Goal: Information Seeking & Learning: Learn about a topic

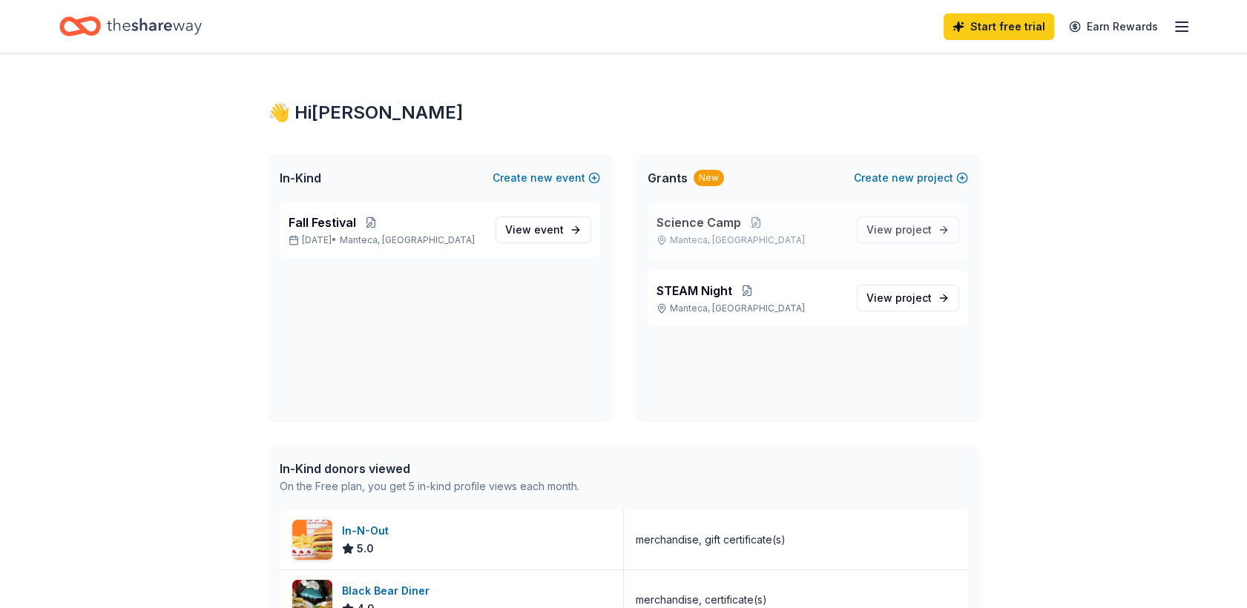
click at [704, 217] on span "Science Camp" at bounding box center [699, 223] width 85 height 18
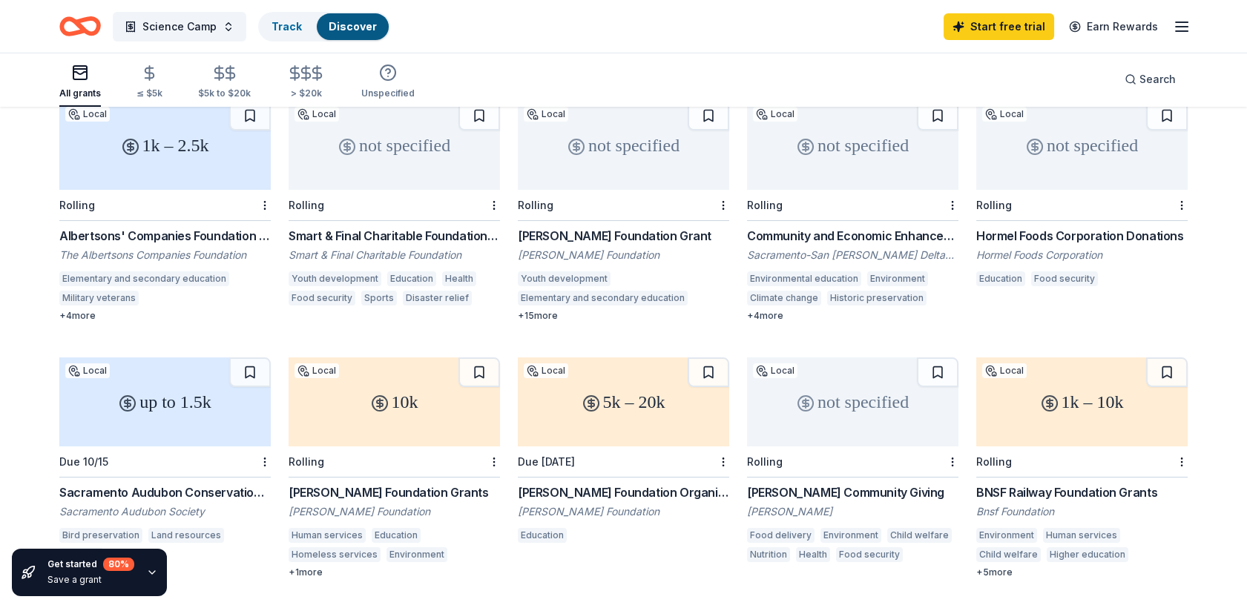
scroll to position [82, 0]
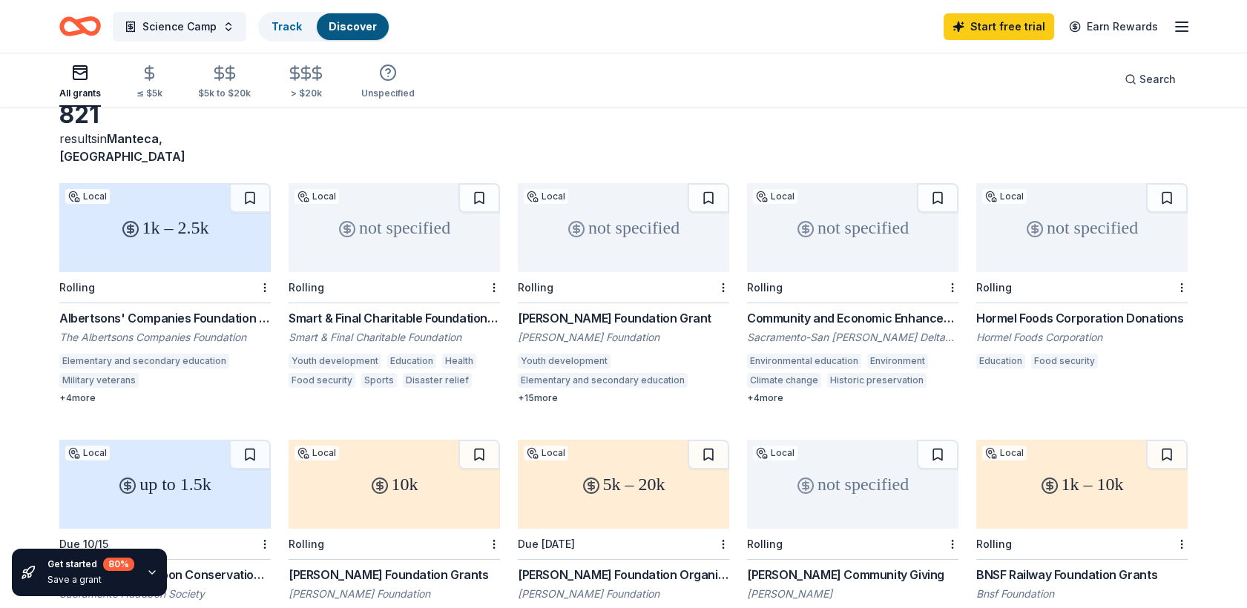
click at [595, 237] on div "not specified" at bounding box center [623, 227] width 211 height 89
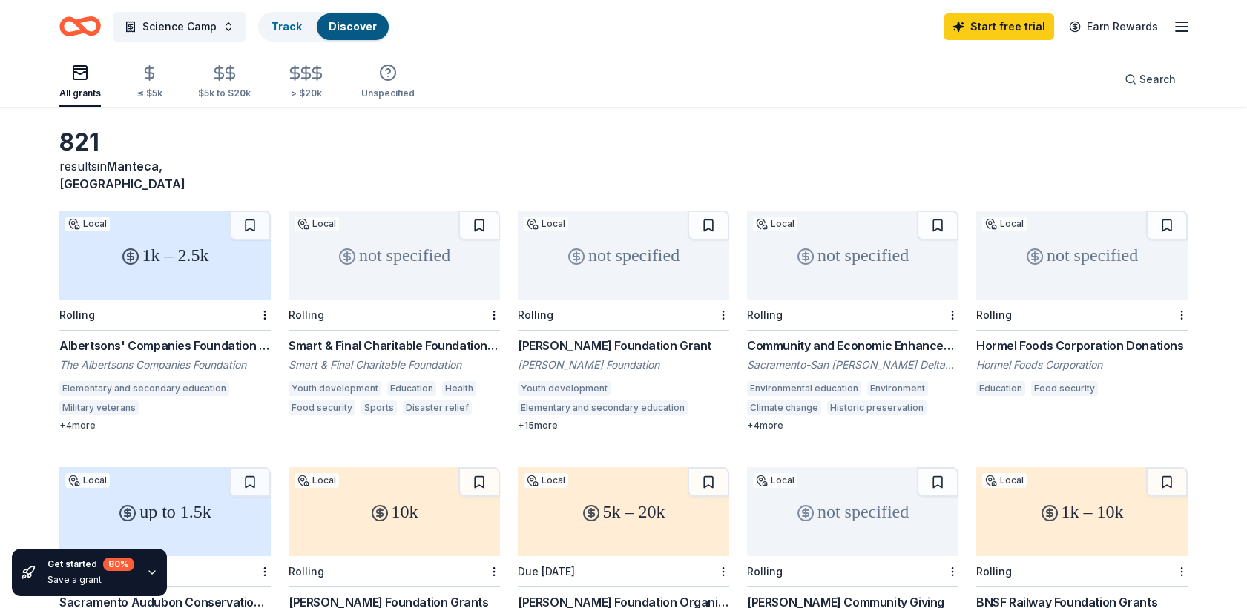
scroll to position [0, 0]
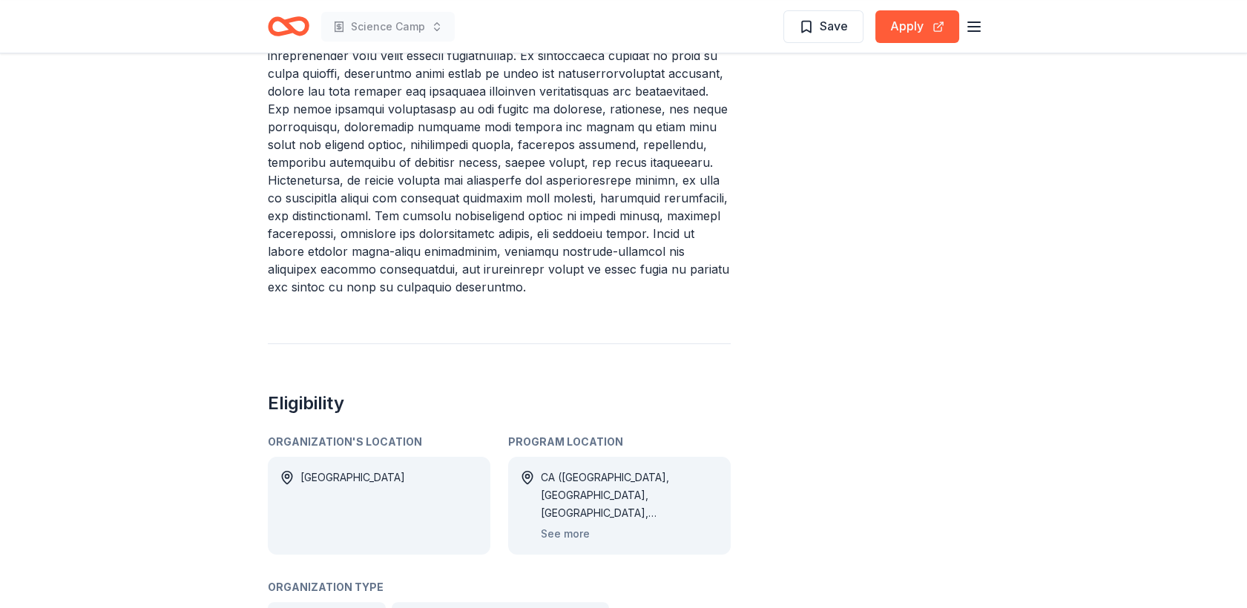
scroll to position [907, 0]
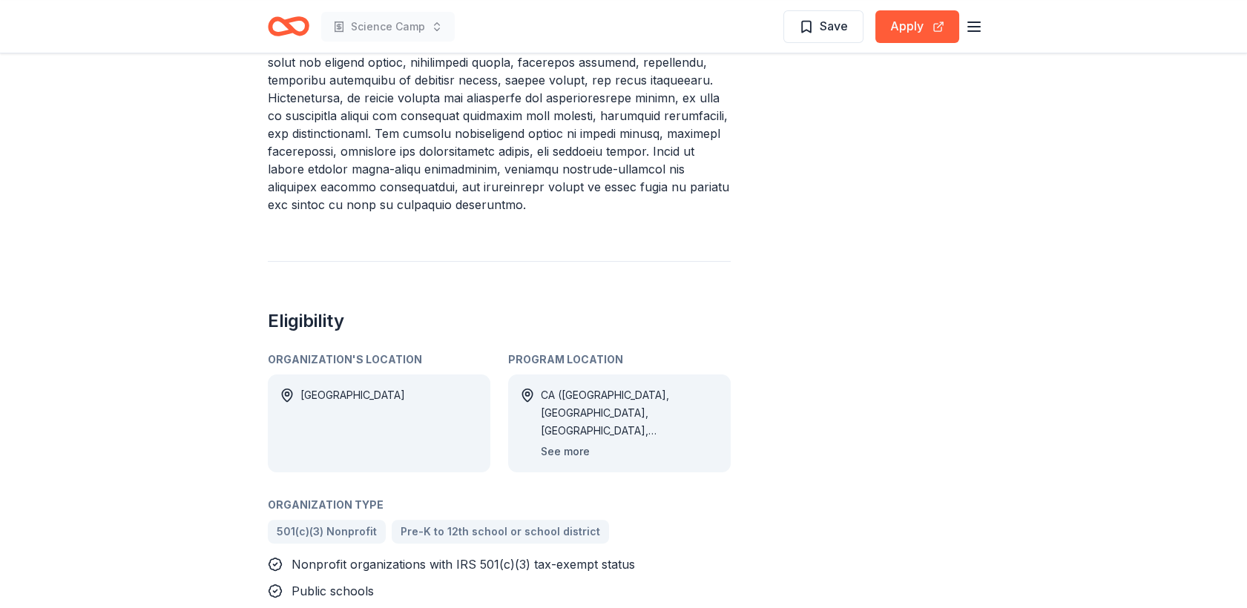
click at [578, 443] on button "See more" at bounding box center [565, 452] width 49 height 18
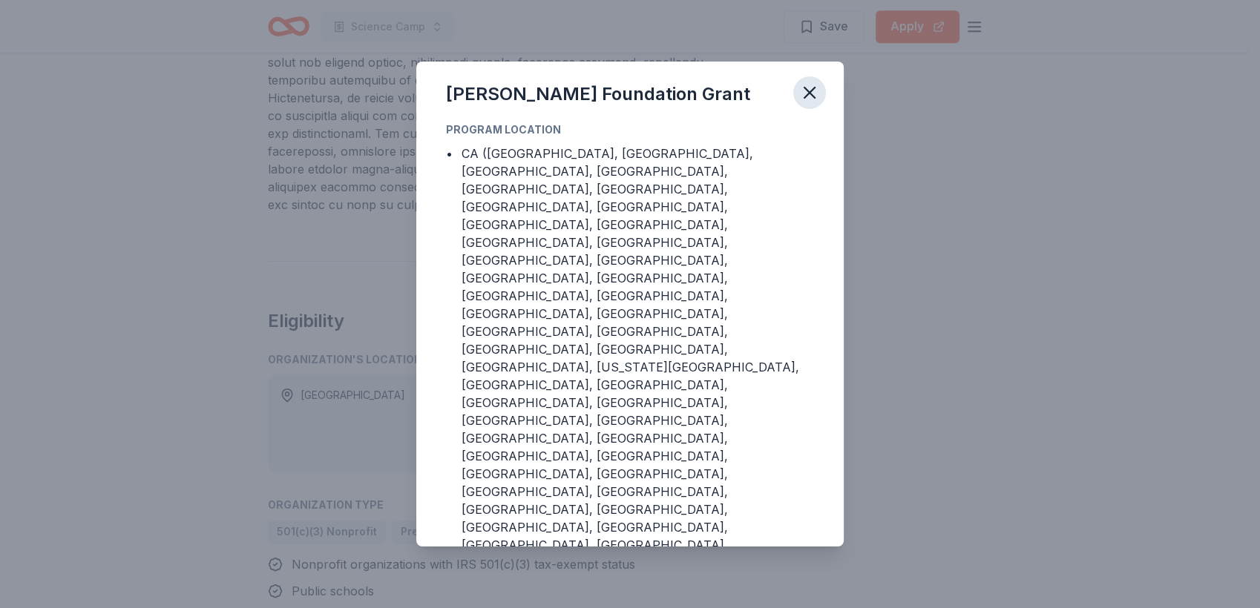
click at [807, 103] on icon "button" at bounding box center [809, 92] width 21 height 21
